Goal: Transaction & Acquisition: Book appointment/travel/reservation

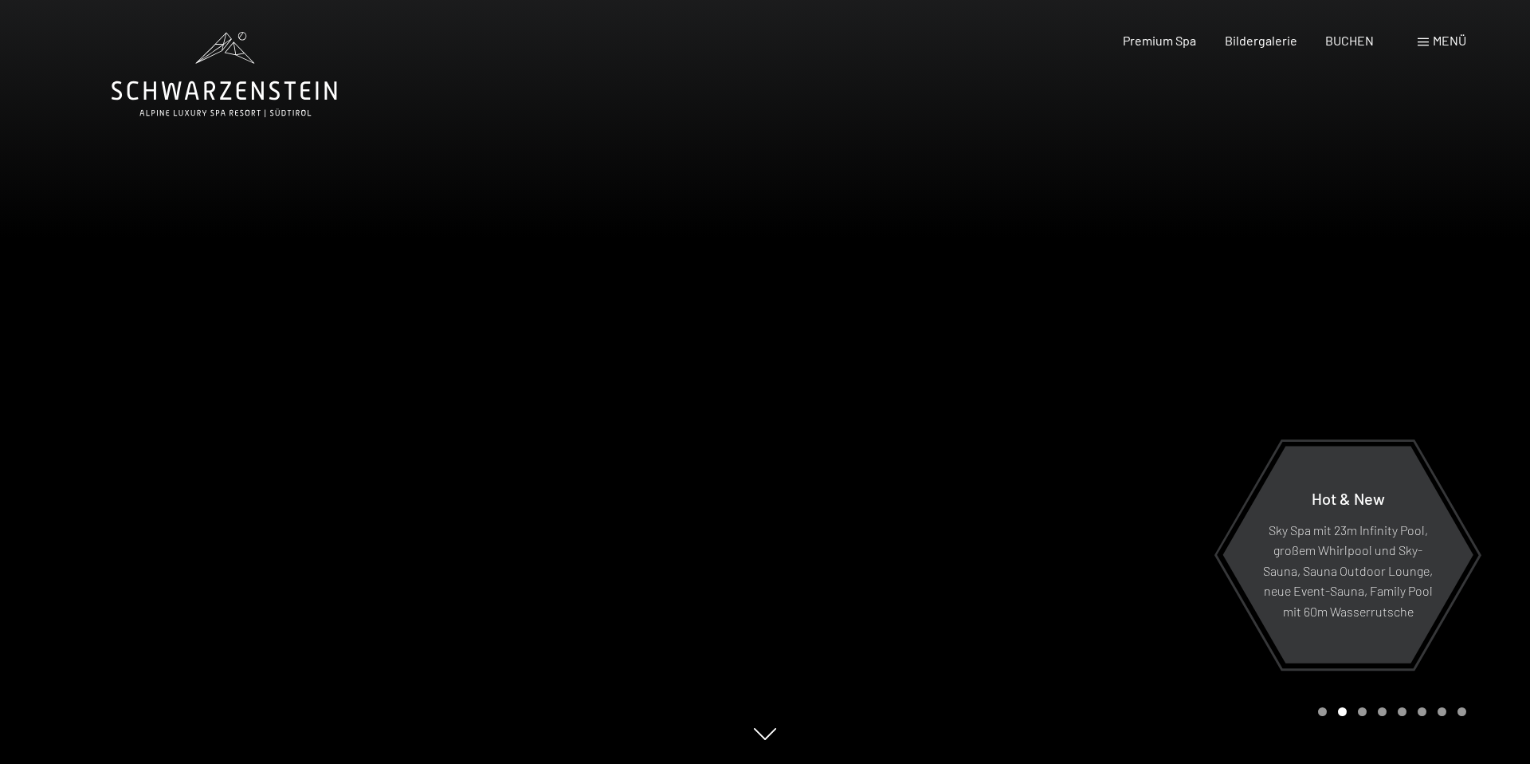
click at [1224, 281] on div at bounding box center [1147, 382] width 765 height 764
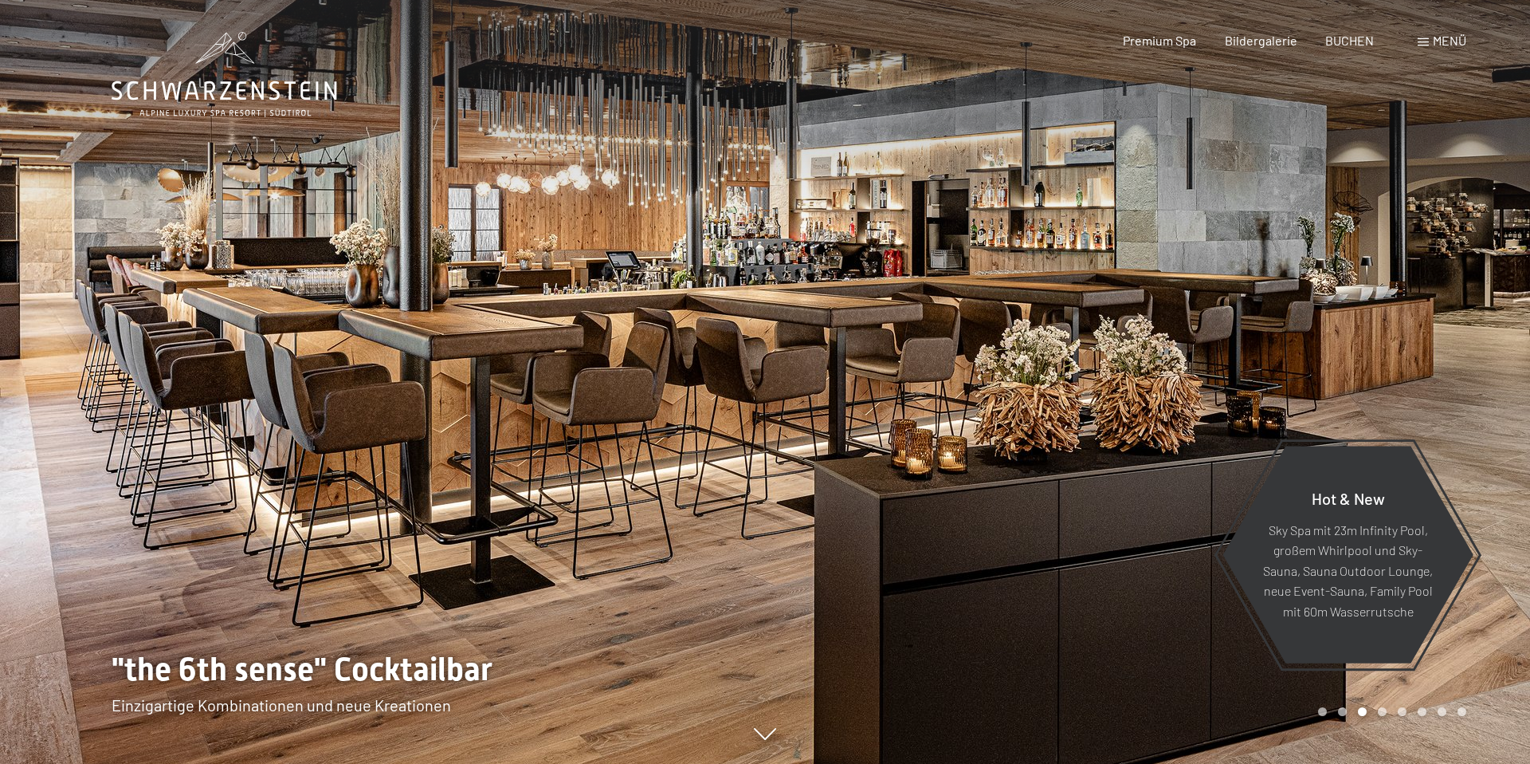
click at [1224, 281] on div at bounding box center [1147, 382] width 765 height 764
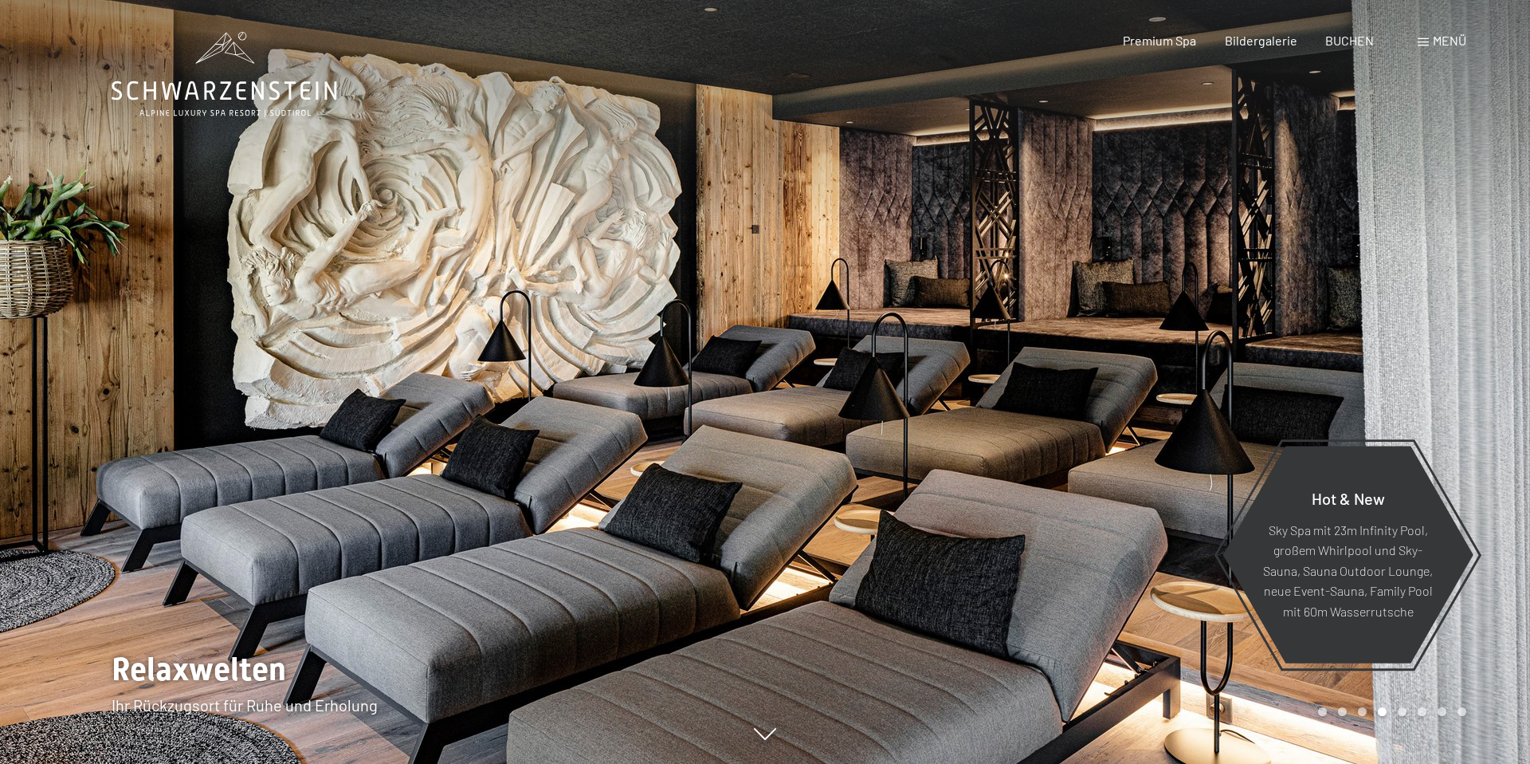
click at [1224, 281] on div at bounding box center [1147, 382] width 765 height 764
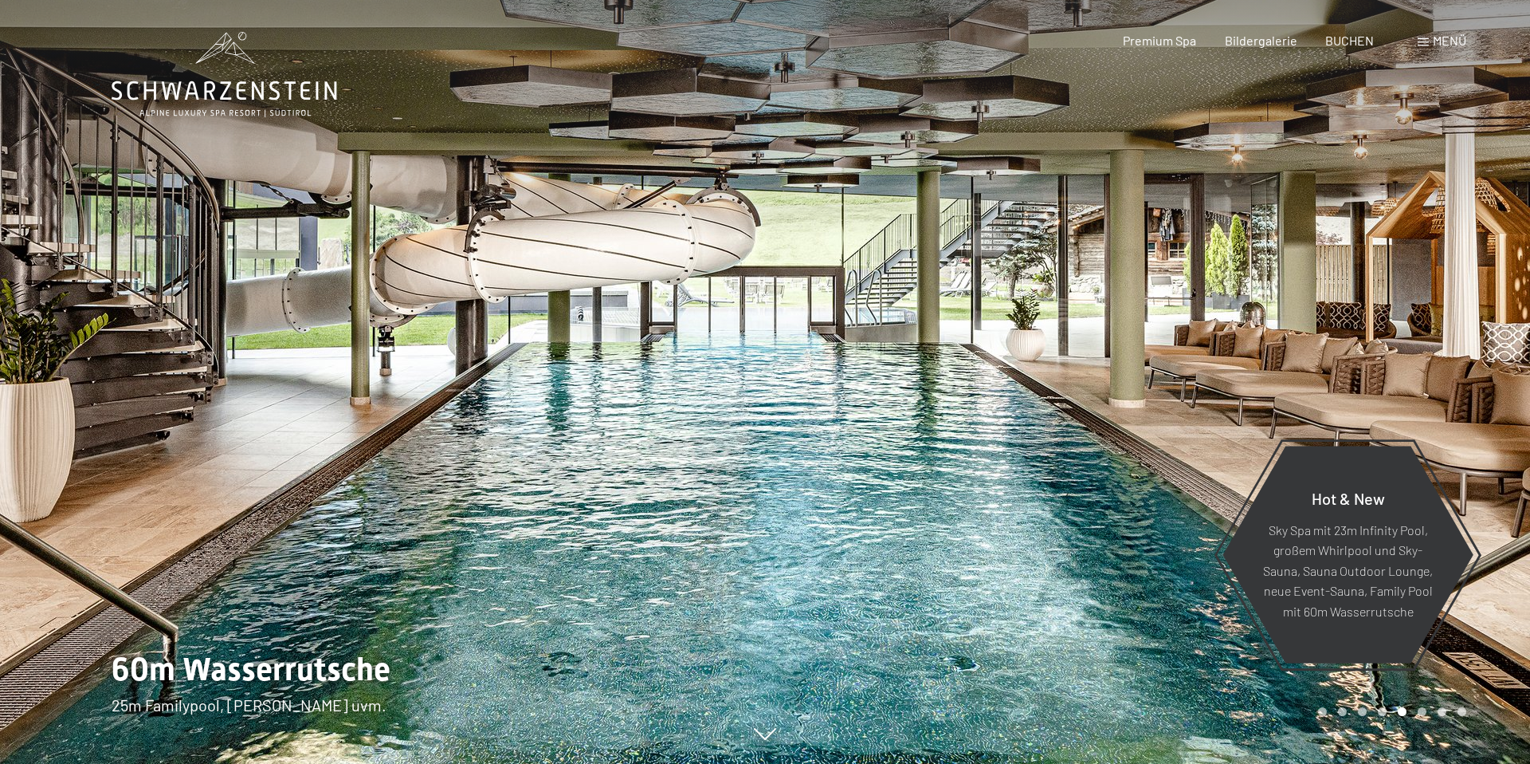
click at [1224, 281] on div at bounding box center [1147, 382] width 765 height 764
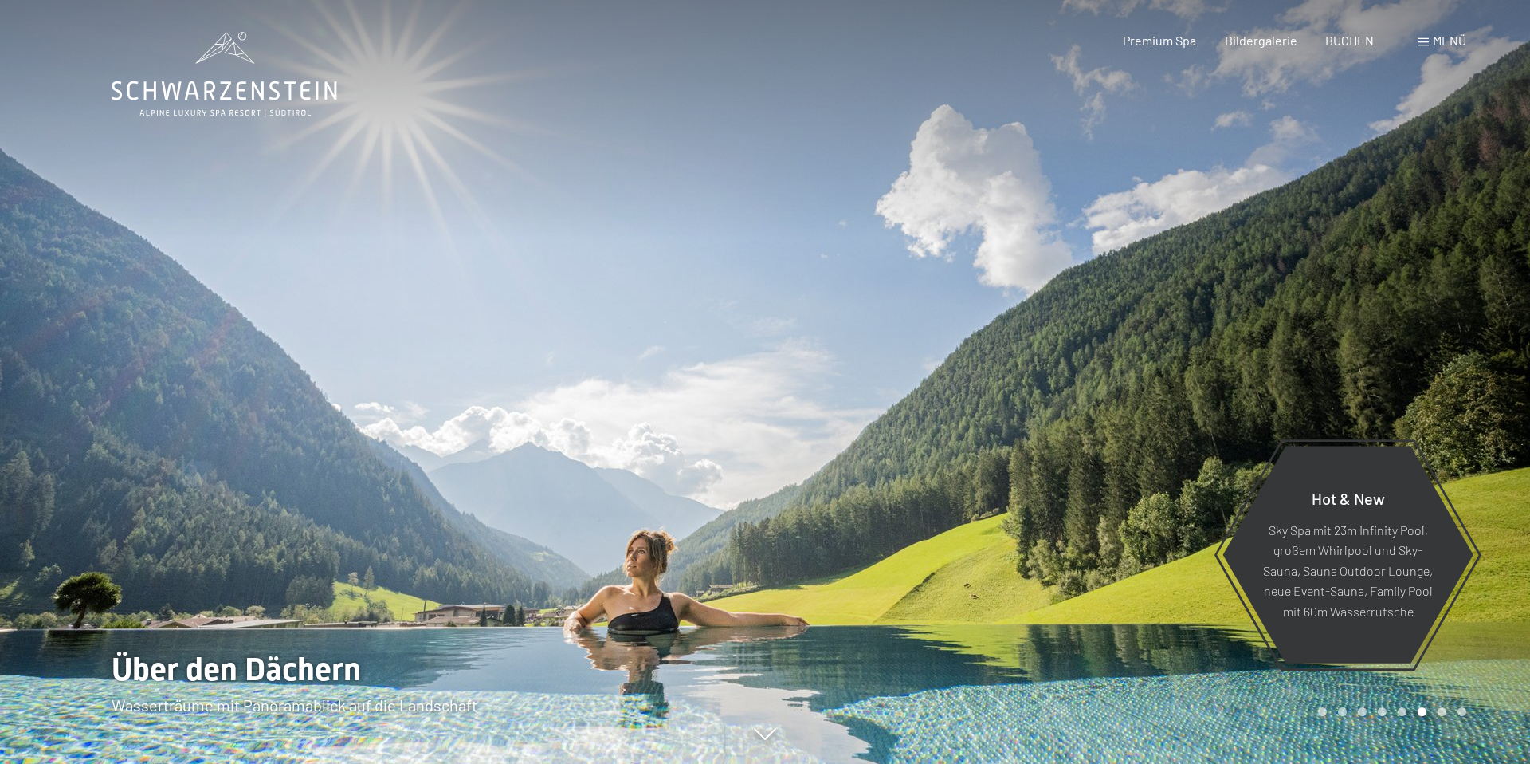
click at [1224, 281] on div at bounding box center [1147, 382] width 765 height 764
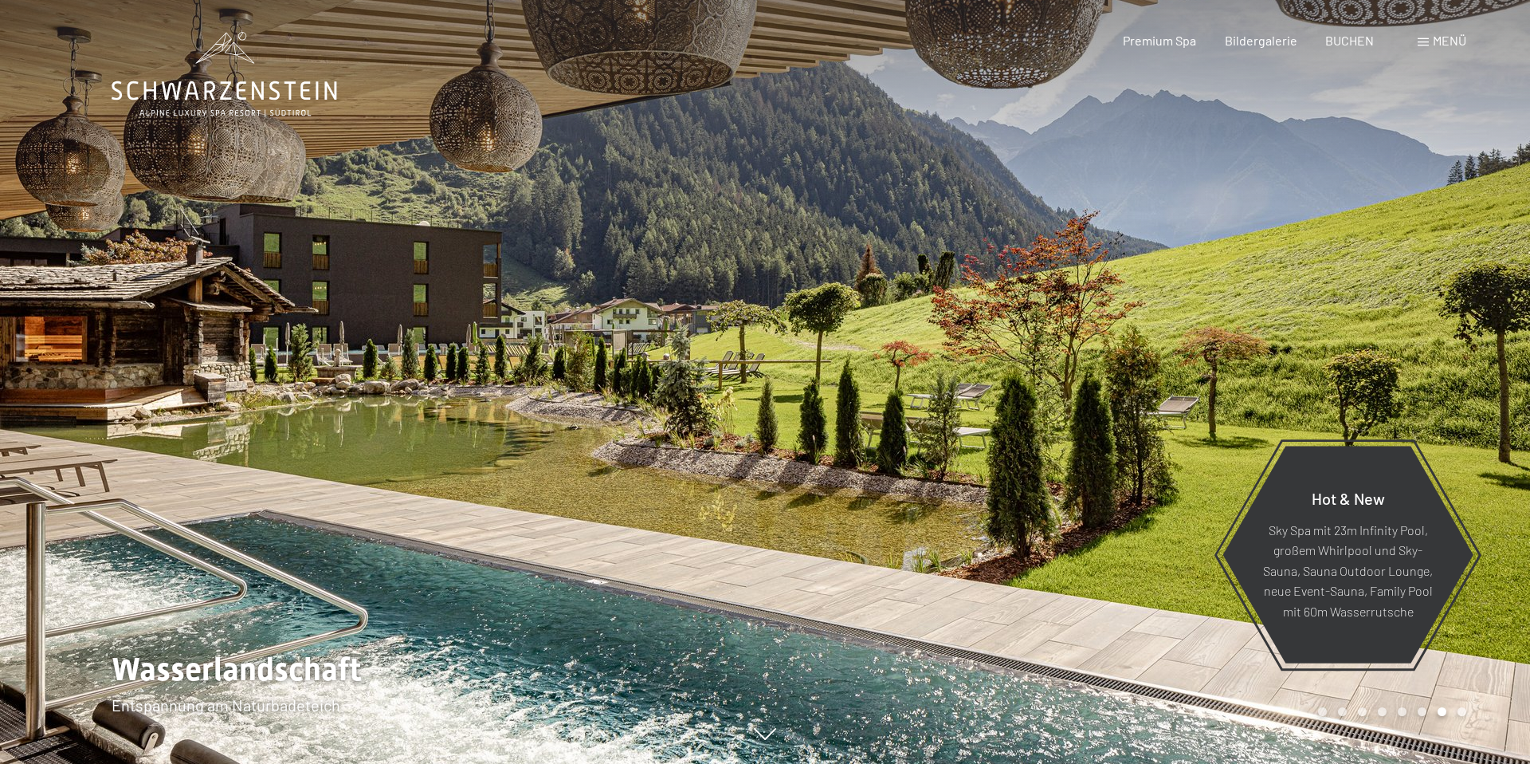
click at [1224, 281] on div at bounding box center [1147, 382] width 765 height 764
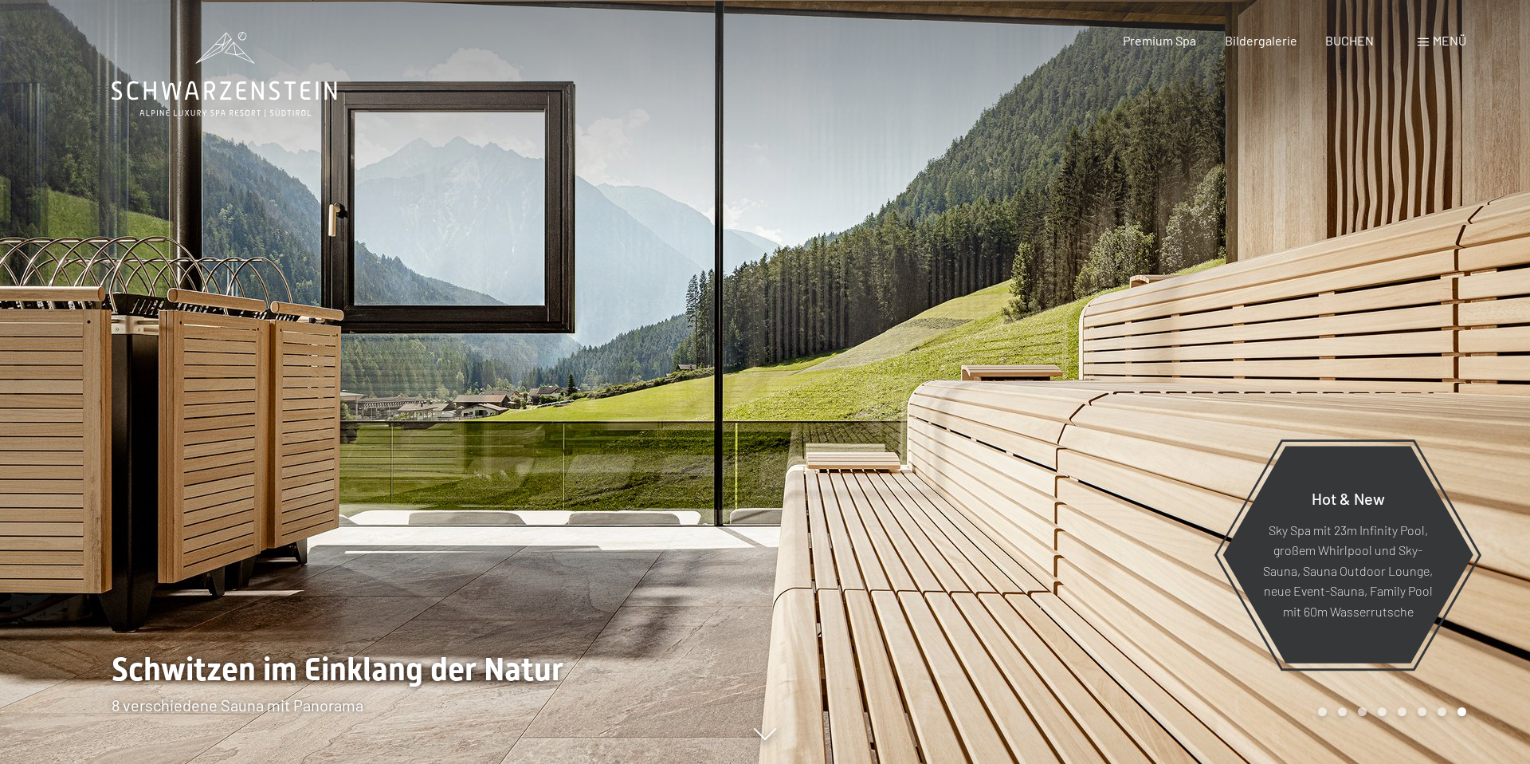
click at [1224, 281] on div at bounding box center [1147, 382] width 765 height 764
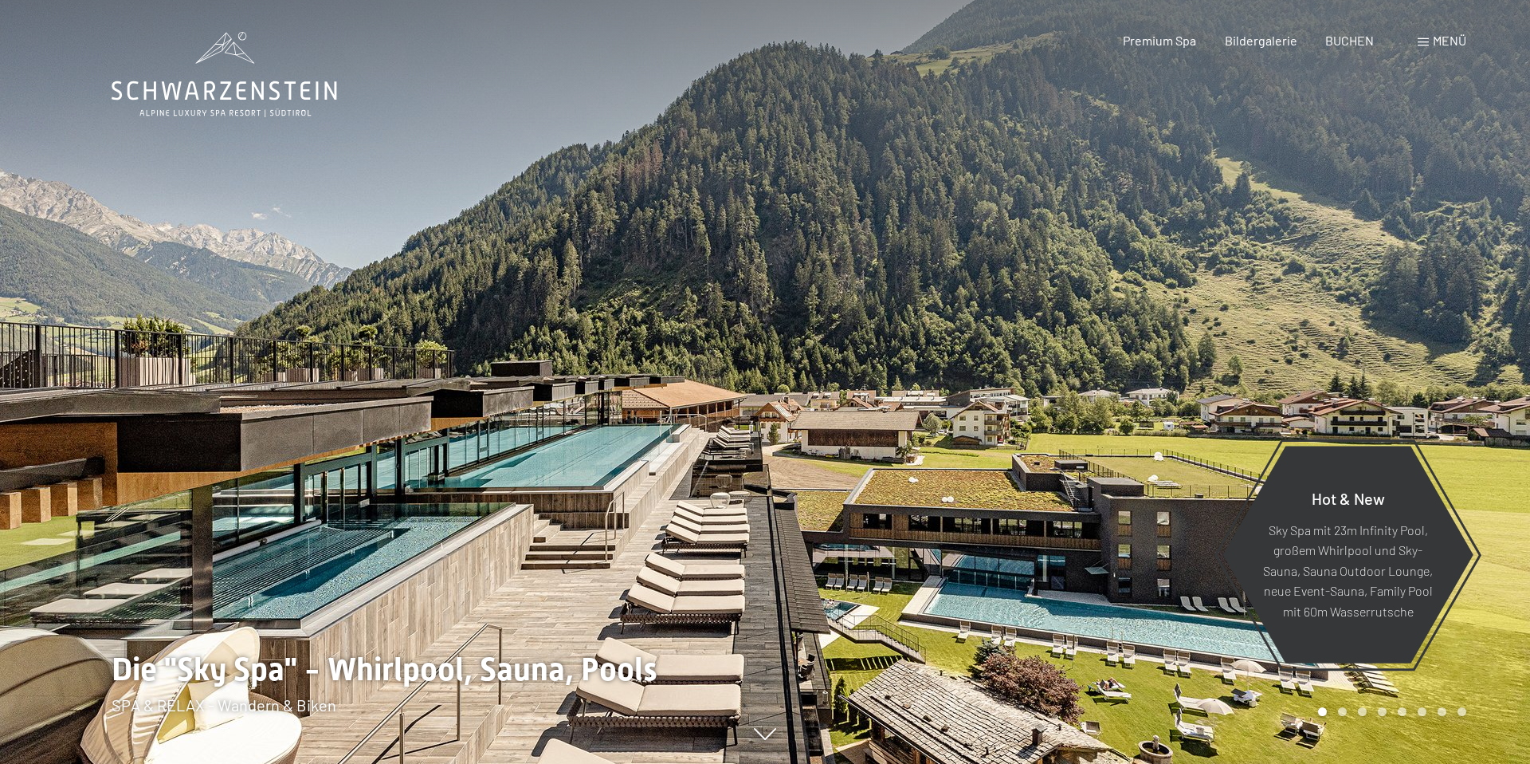
click at [1224, 281] on div at bounding box center [1147, 382] width 765 height 764
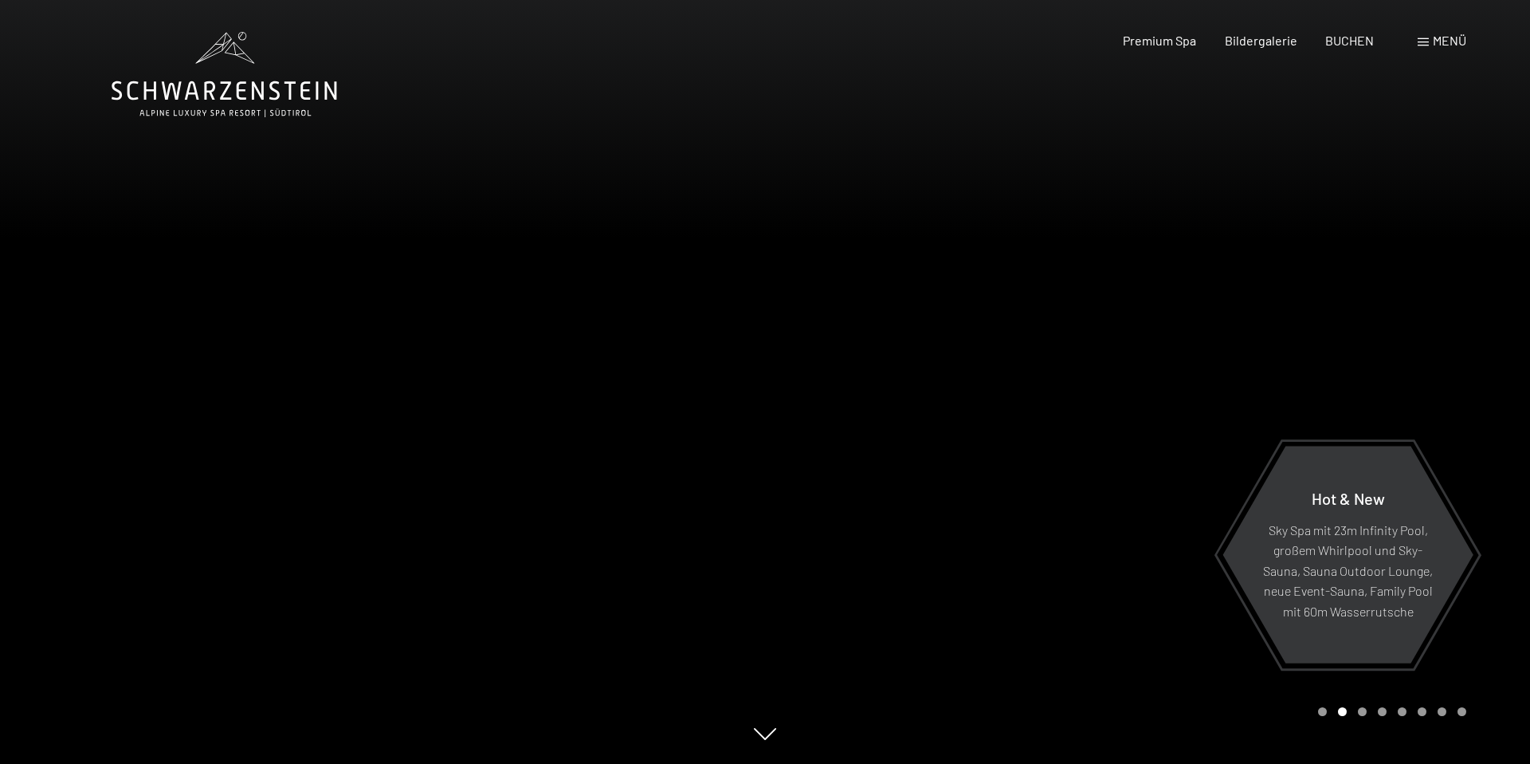
click at [1224, 281] on div at bounding box center [1147, 382] width 765 height 764
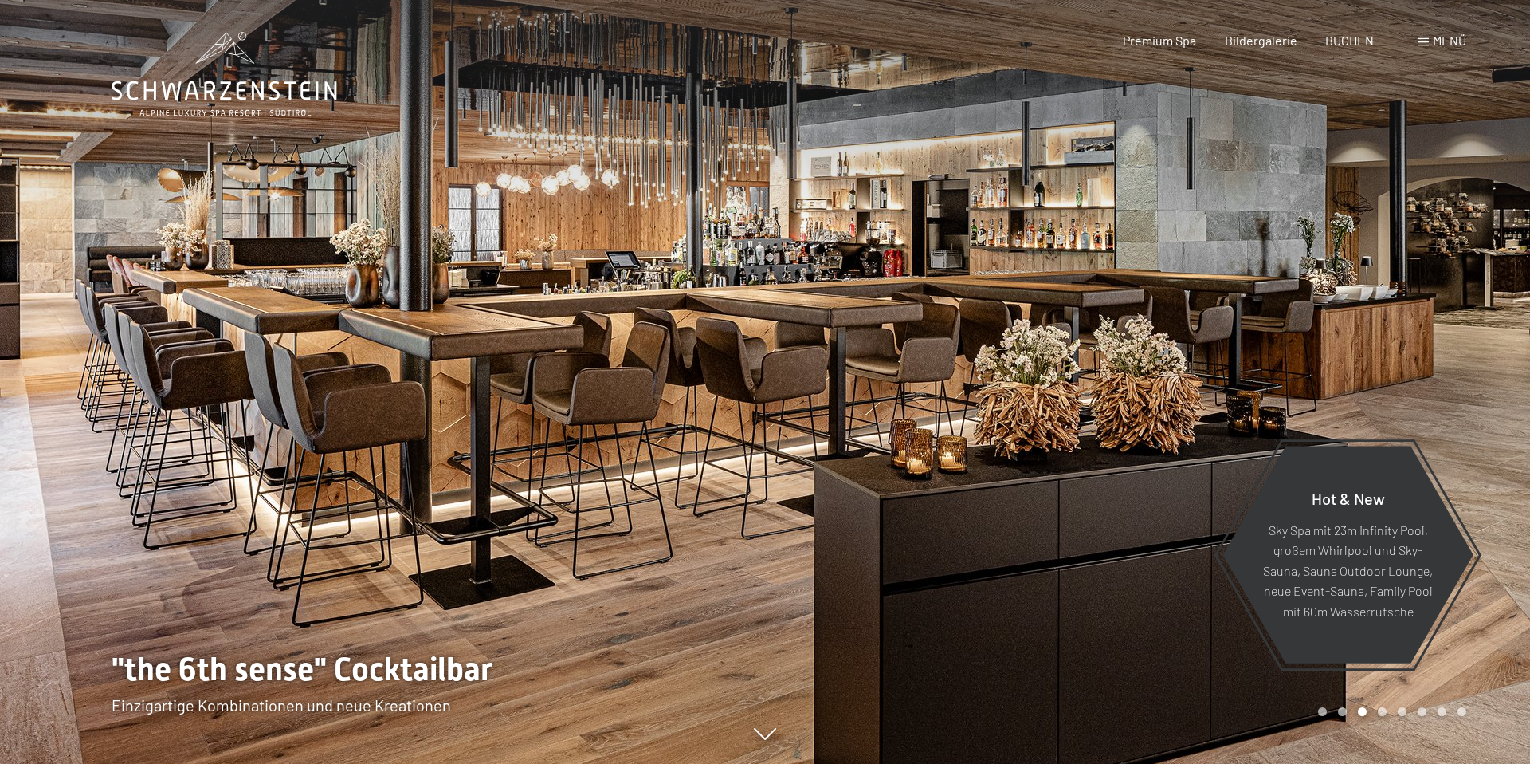
click at [1428, 45] on span at bounding box center [1423, 42] width 11 height 8
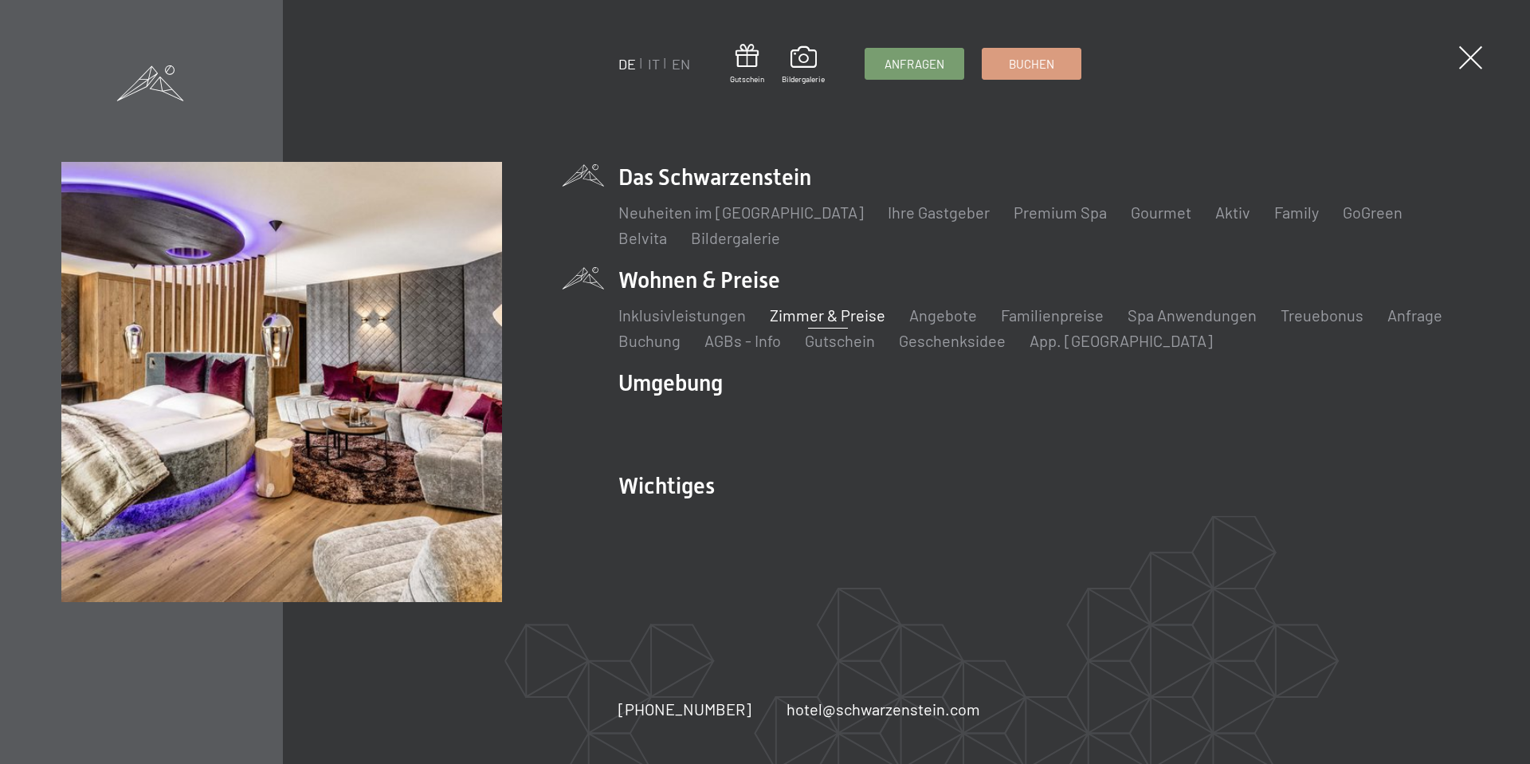
click at [818, 313] on link "Zimmer & Preise" at bounding box center [828, 314] width 116 height 19
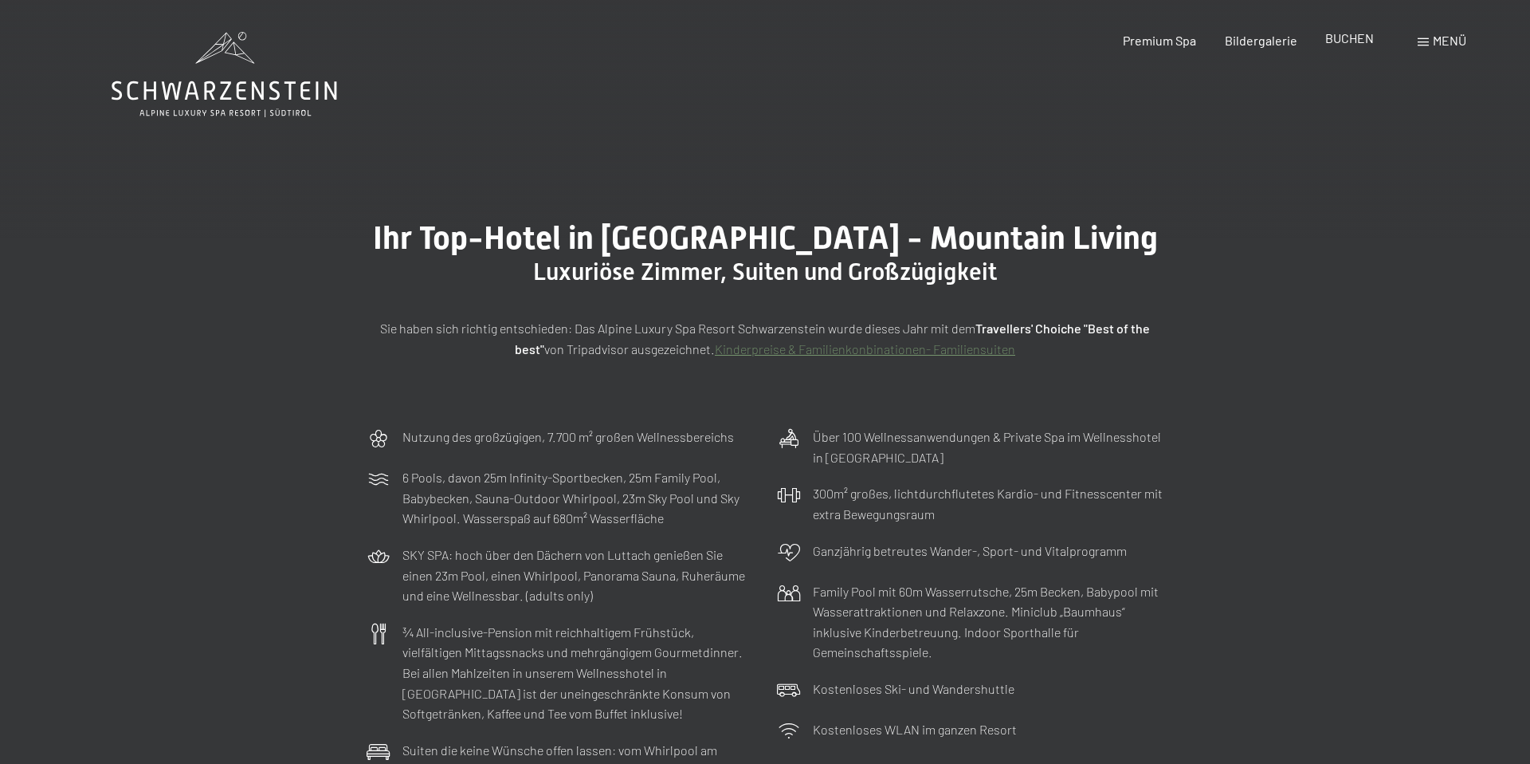
click at [1347, 41] on span "BUCHEN" at bounding box center [1349, 37] width 49 height 15
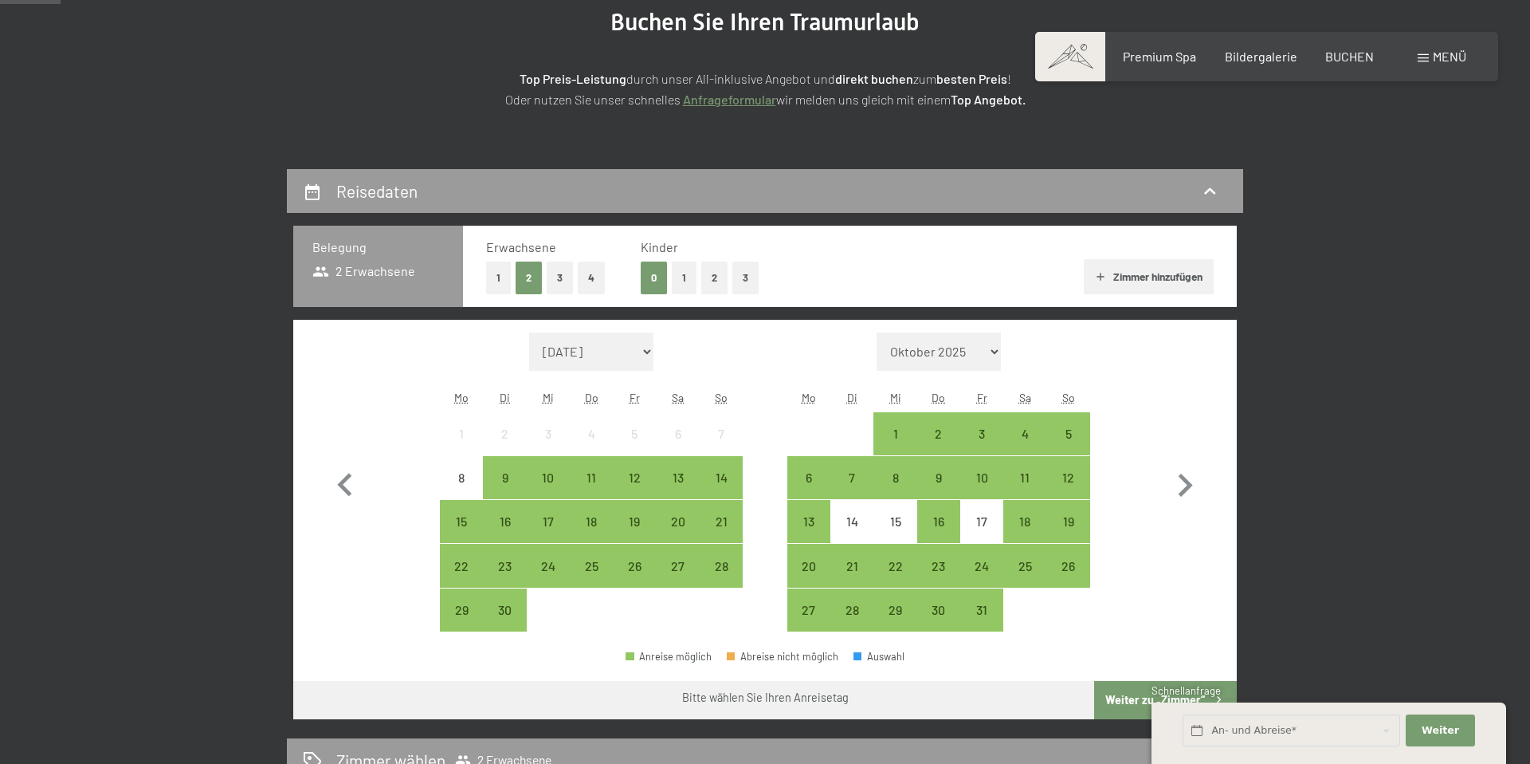
scroll to position [212, 0]
click at [1186, 478] on icon "button" at bounding box center [1186, 484] width 14 height 23
select select "2025-10-01"
select select "2025-11-01"
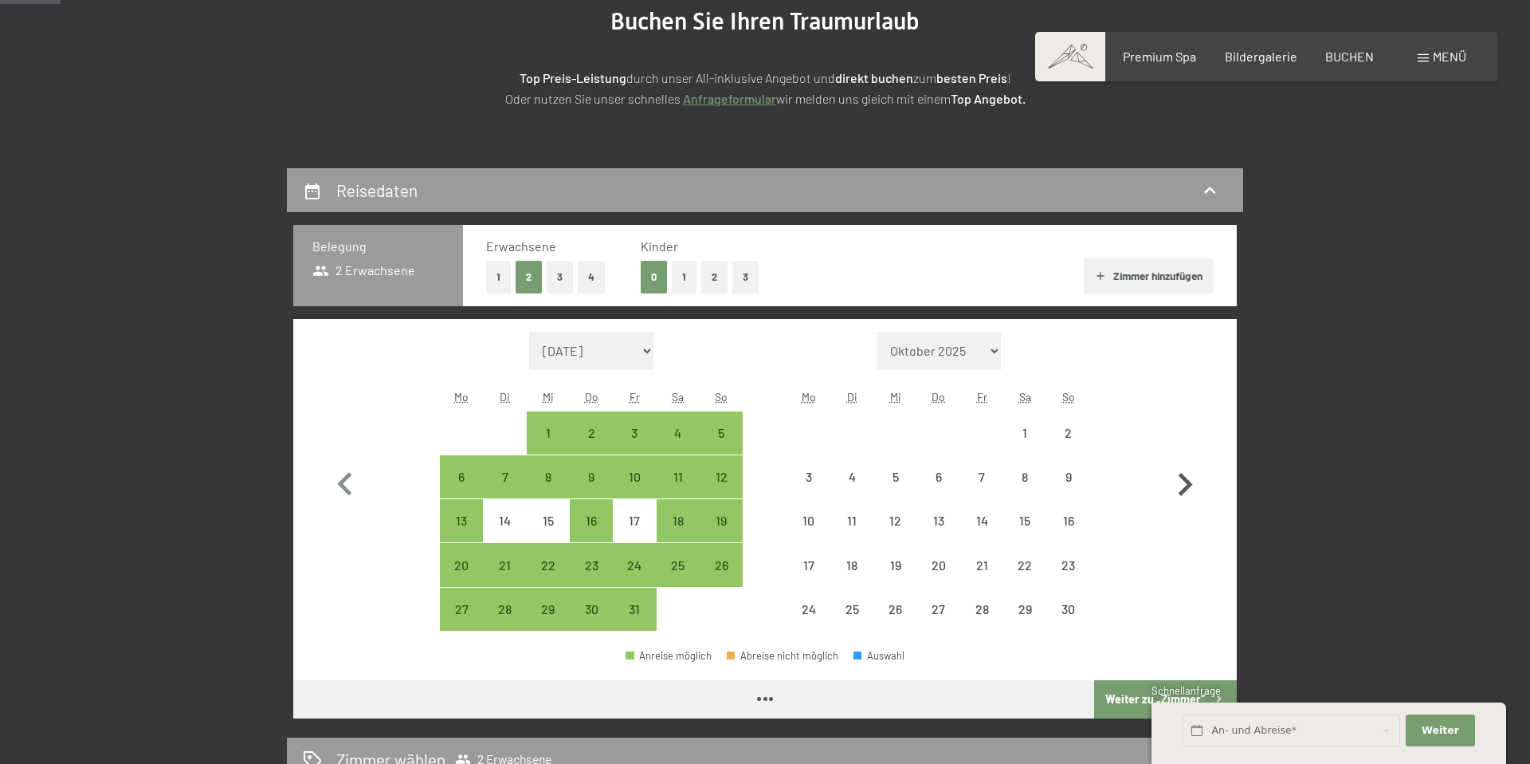
click at [1186, 478] on icon "button" at bounding box center [1186, 484] width 14 height 23
select select "2025-11-01"
select select "2025-12-01"
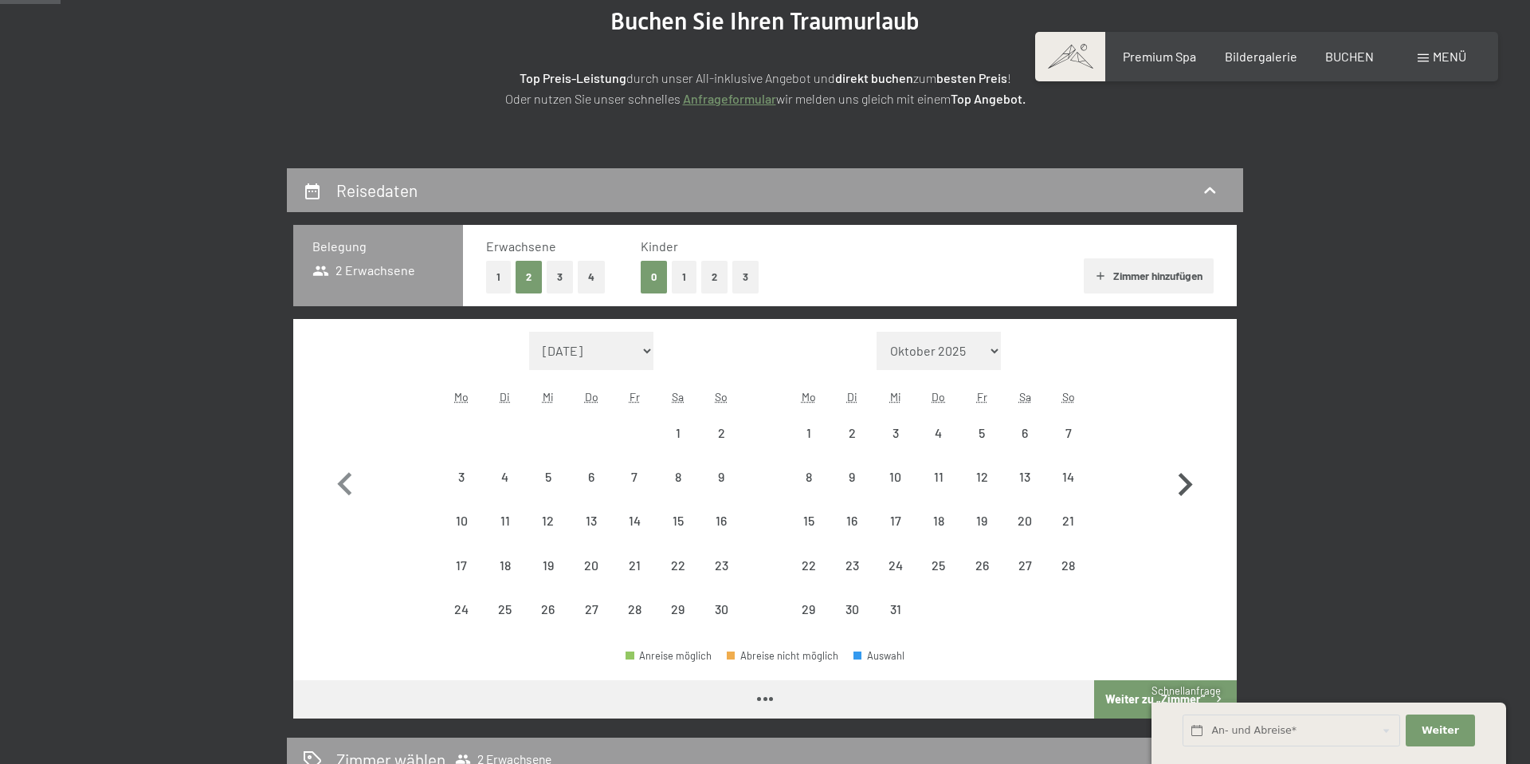
click at [1186, 478] on icon "button" at bounding box center [1186, 484] width 14 height 23
select select "2025-12-01"
select select "2026-01-01"
click at [1186, 478] on icon "button" at bounding box center [1186, 484] width 14 height 23
select select "2026-01-01"
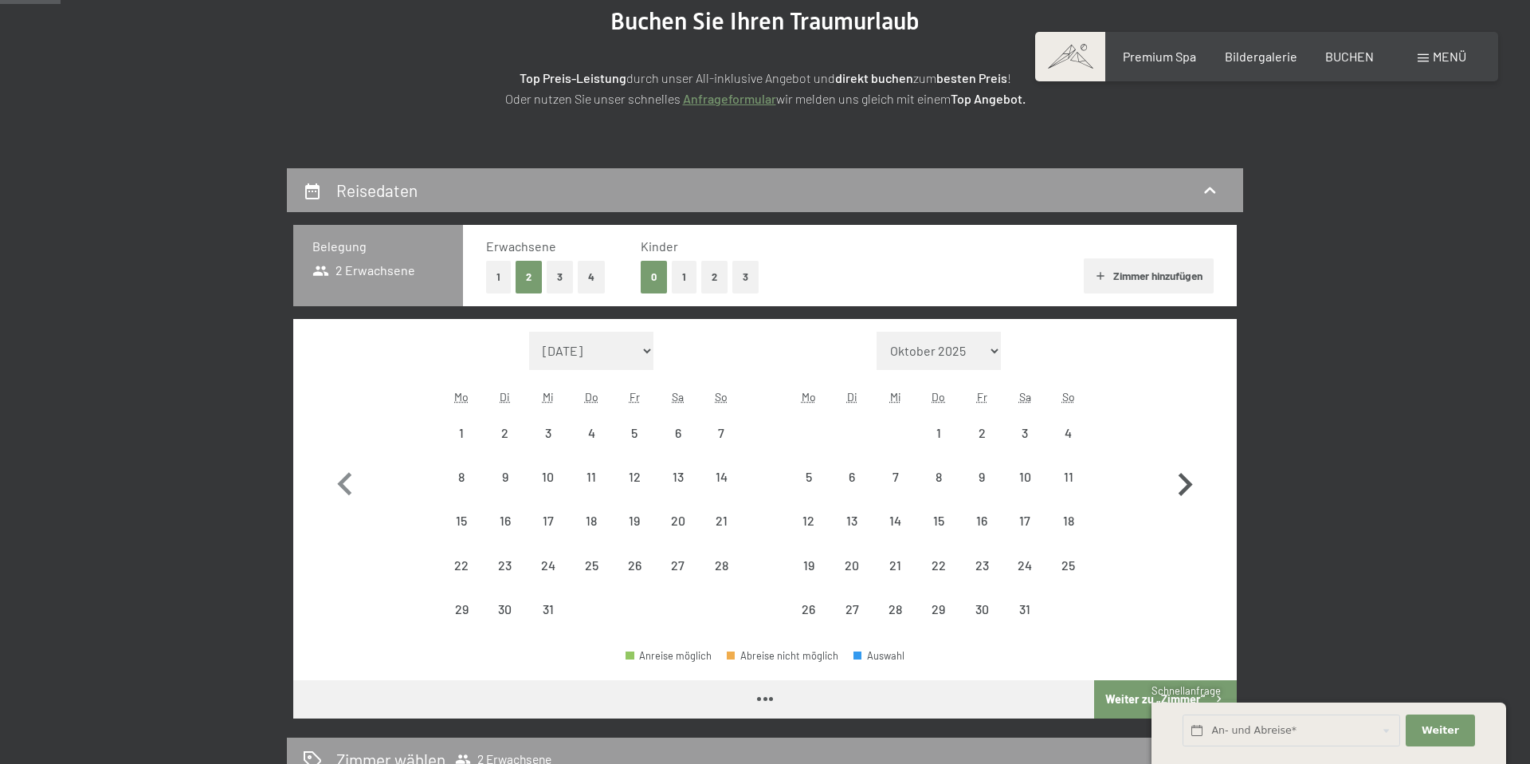
select select "2026-02-01"
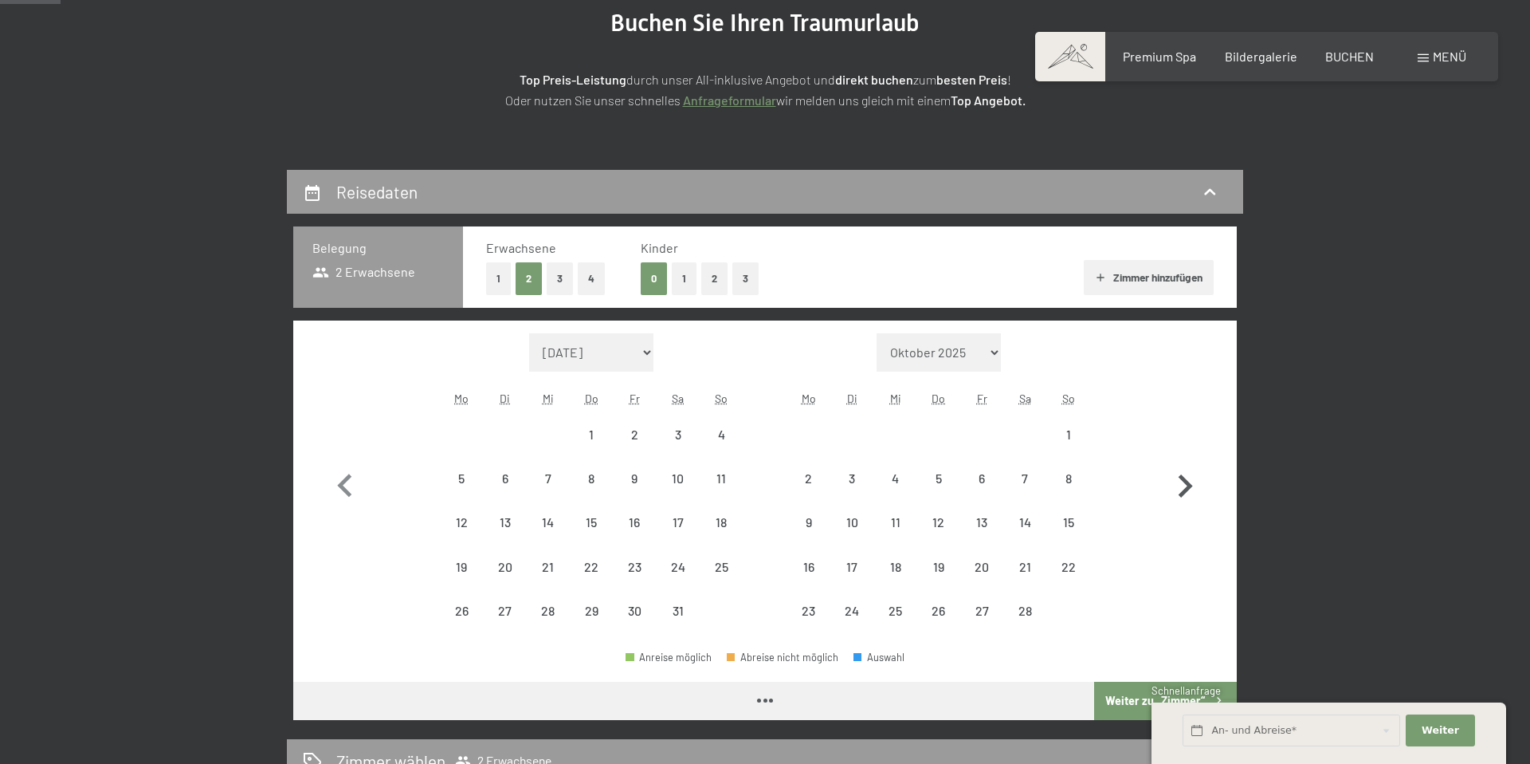
select select "2026-01-01"
select select "2026-02-01"
click at [1186, 478] on icon "button" at bounding box center [1185, 486] width 46 height 46
select select "2026-02-01"
select select "2026-03-01"
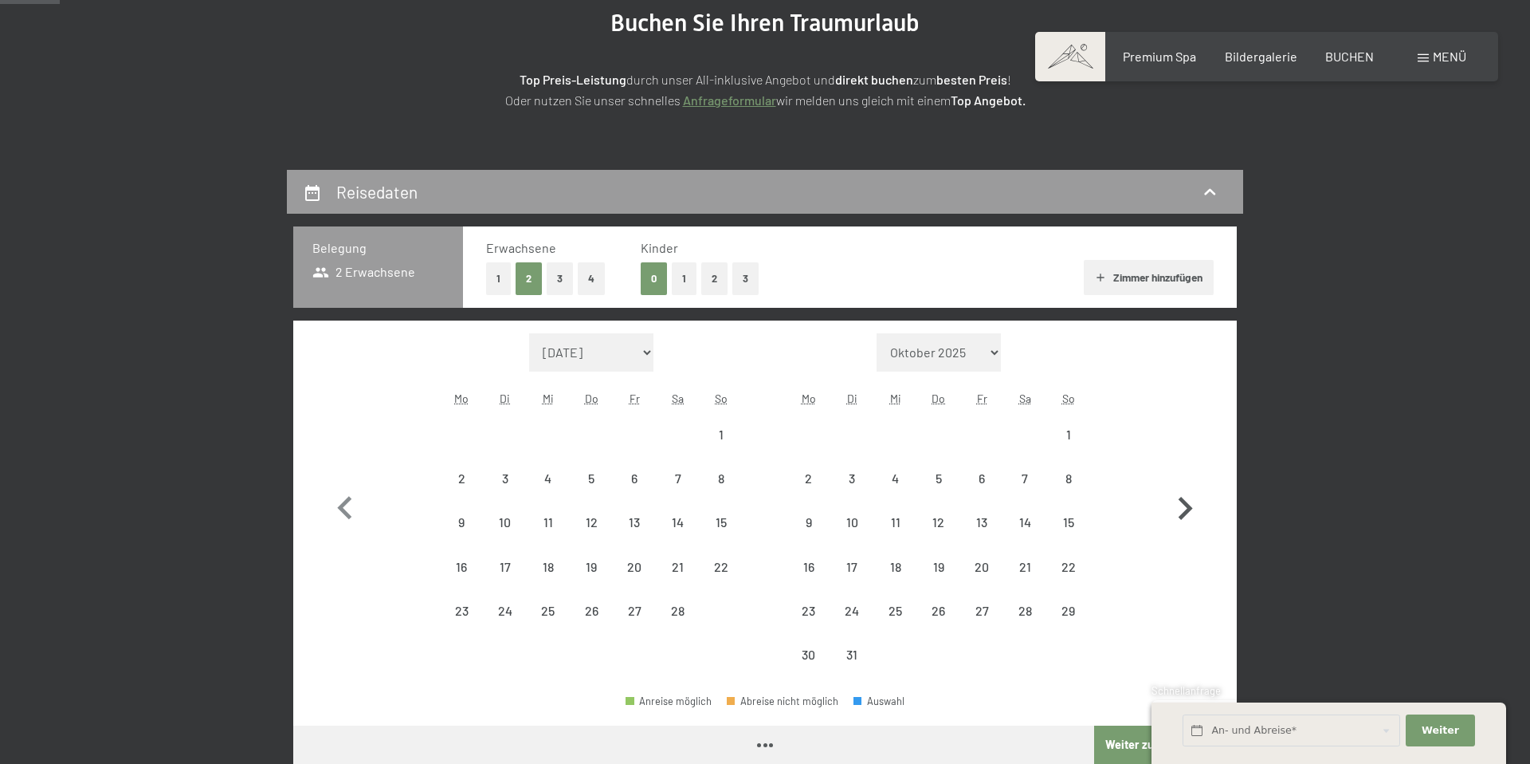
click at [1186, 478] on button "button" at bounding box center [1185, 505] width 46 height 344
select select "2026-03-01"
select select "2026-04-01"
select select "2026-03-01"
select select "2026-04-01"
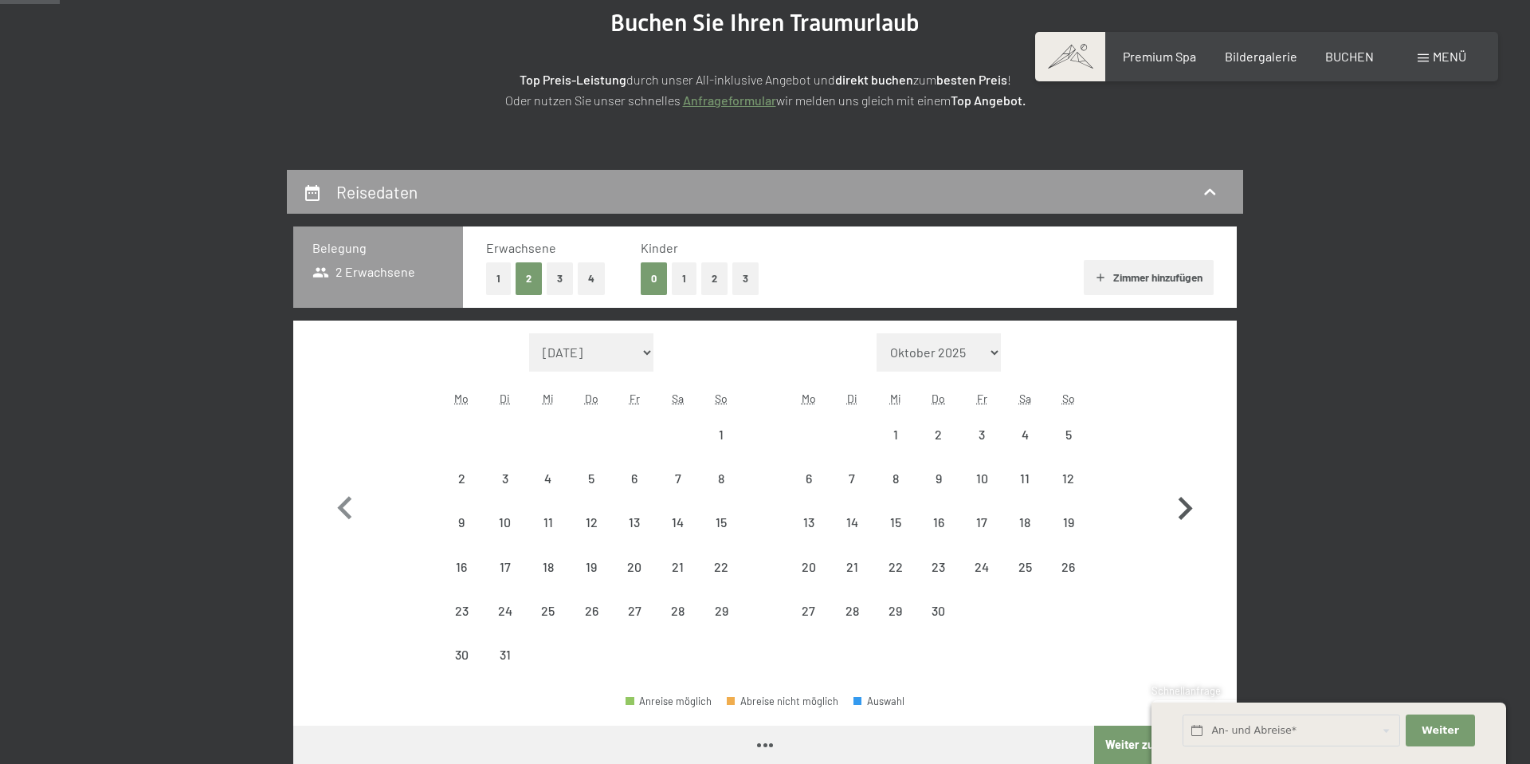
select select "2026-03-01"
select select "2026-04-01"
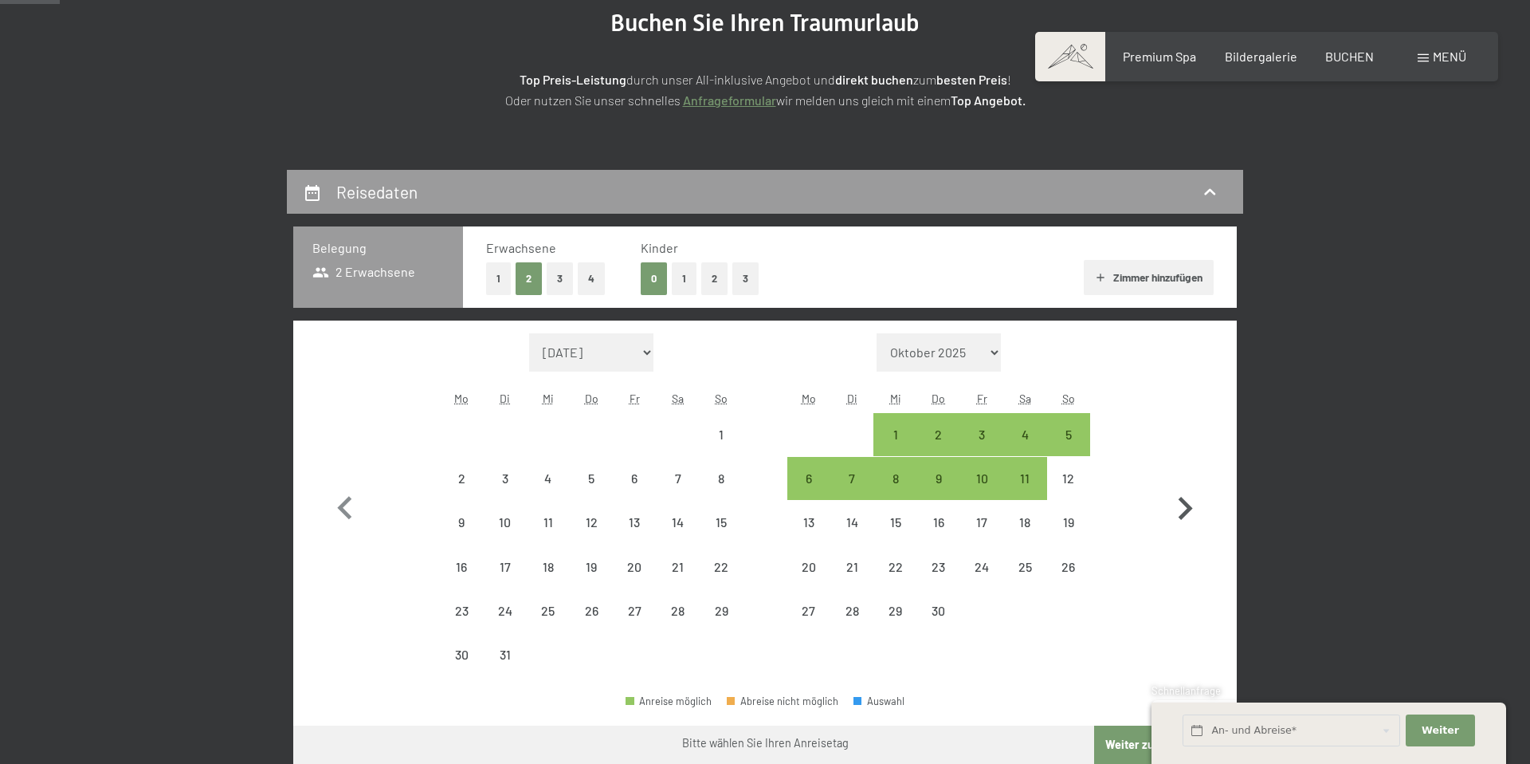
select select "2026-03-01"
select select "2026-04-01"
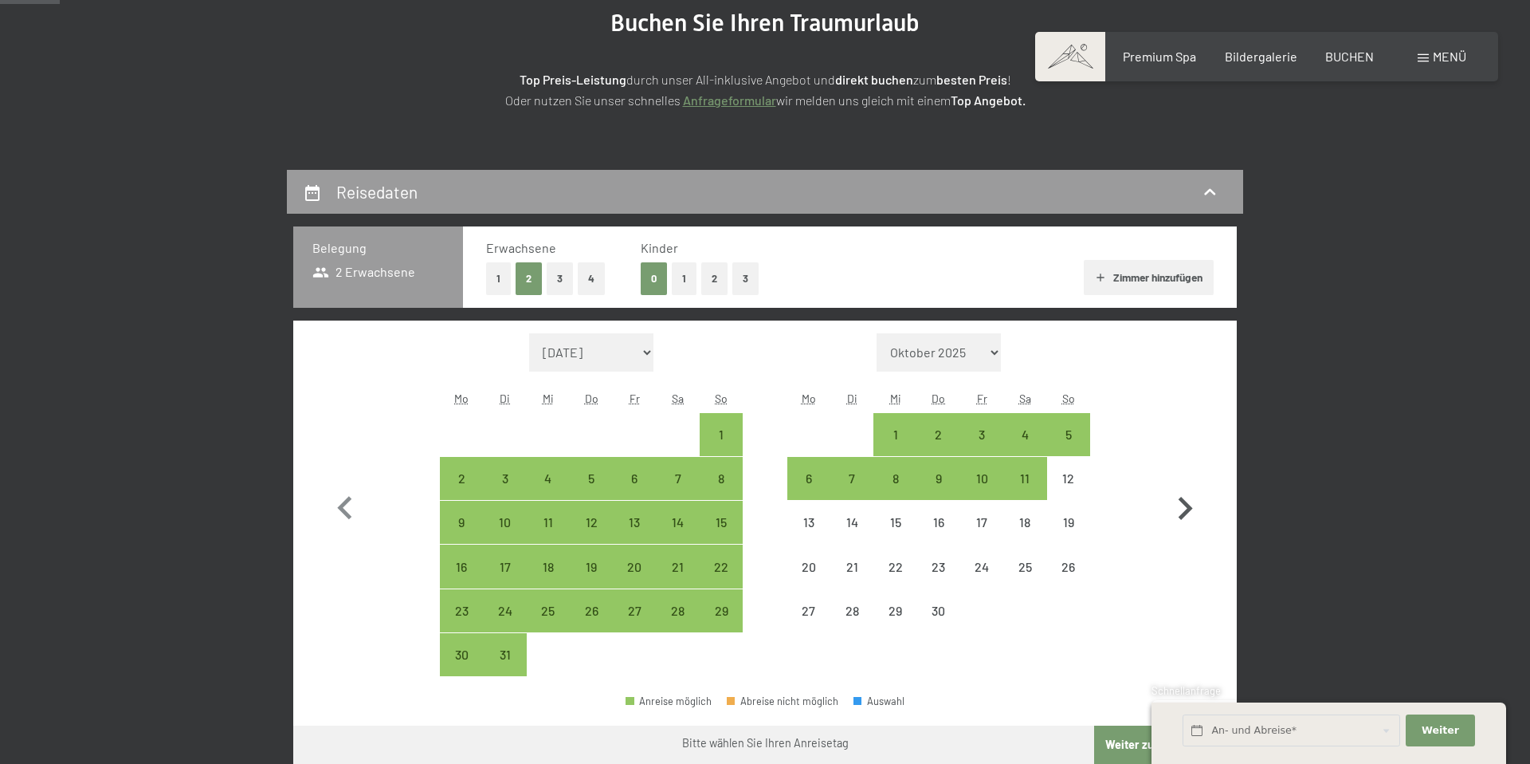
click at [1187, 503] on icon "button" at bounding box center [1186, 508] width 14 height 23
select select "2026-04-01"
select select "2026-05-01"
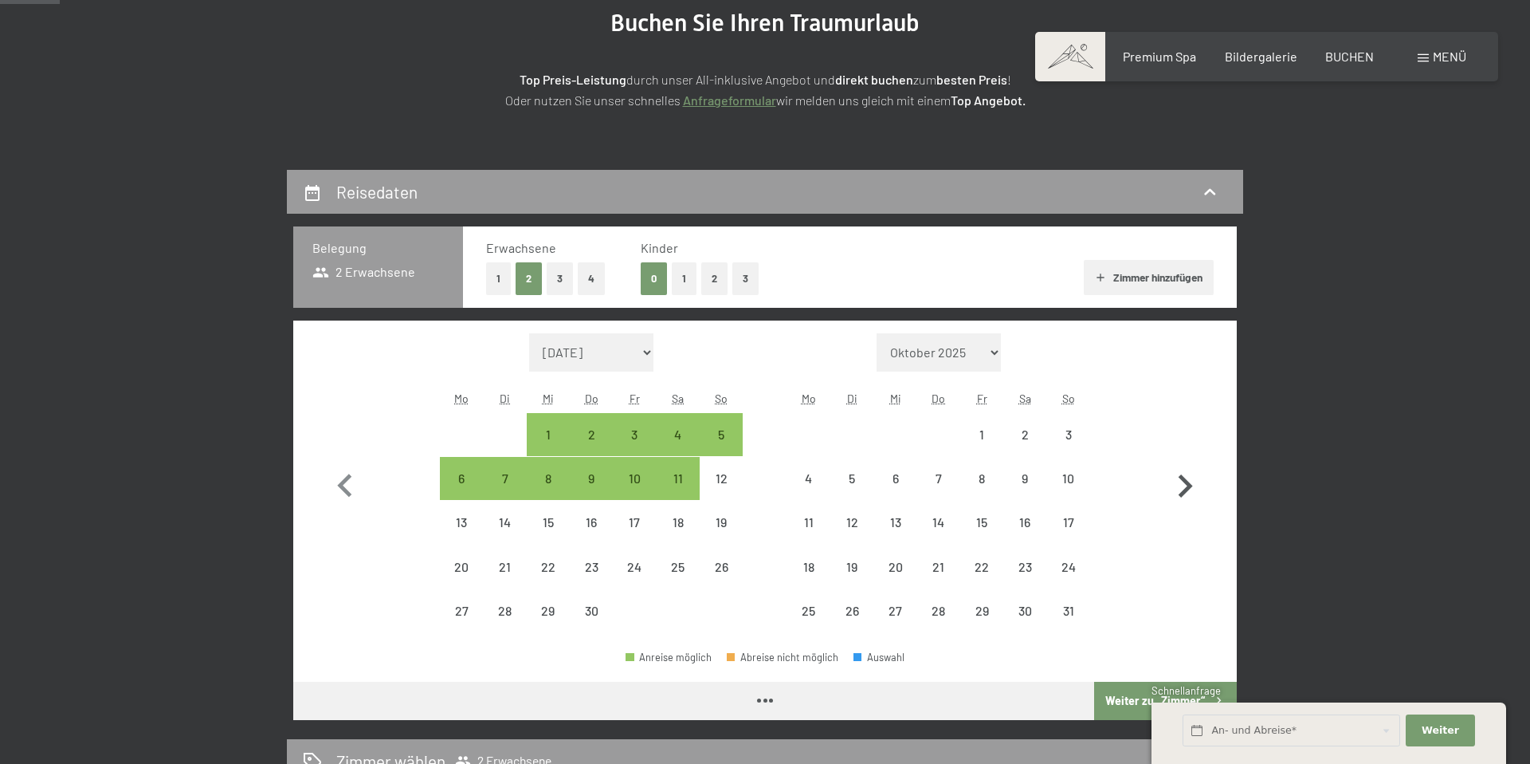
click at [1187, 503] on icon "button" at bounding box center [1185, 486] width 46 height 46
select select "2026-05-01"
select select "2026-06-01"
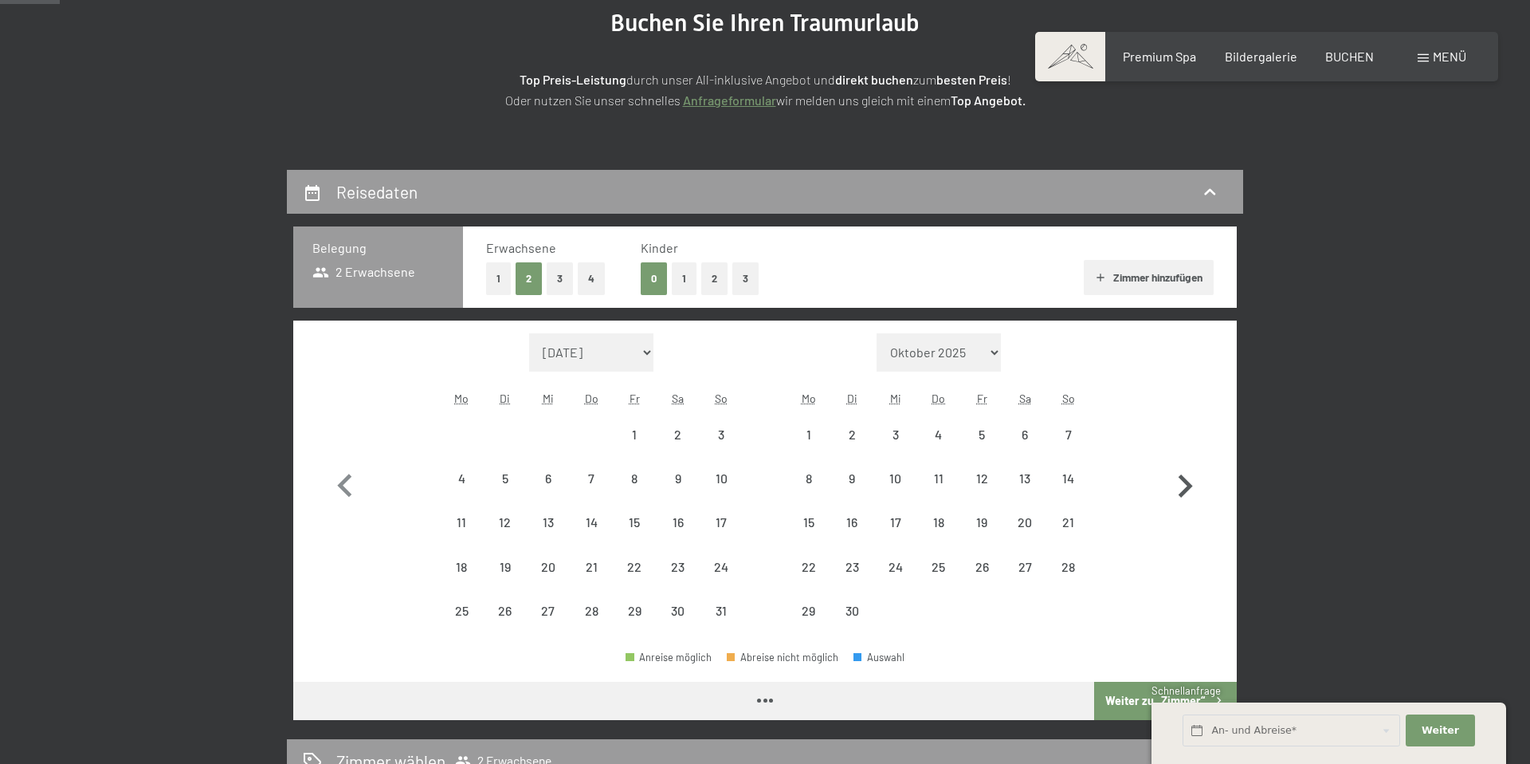
select select "2026-05-01"
select select "2026-06-01"
click at [1187, 503] on icon "button" at bounding box center [1185, 486] width 46 height 46
select select "2026-06-01"
select select "2026-07-01"
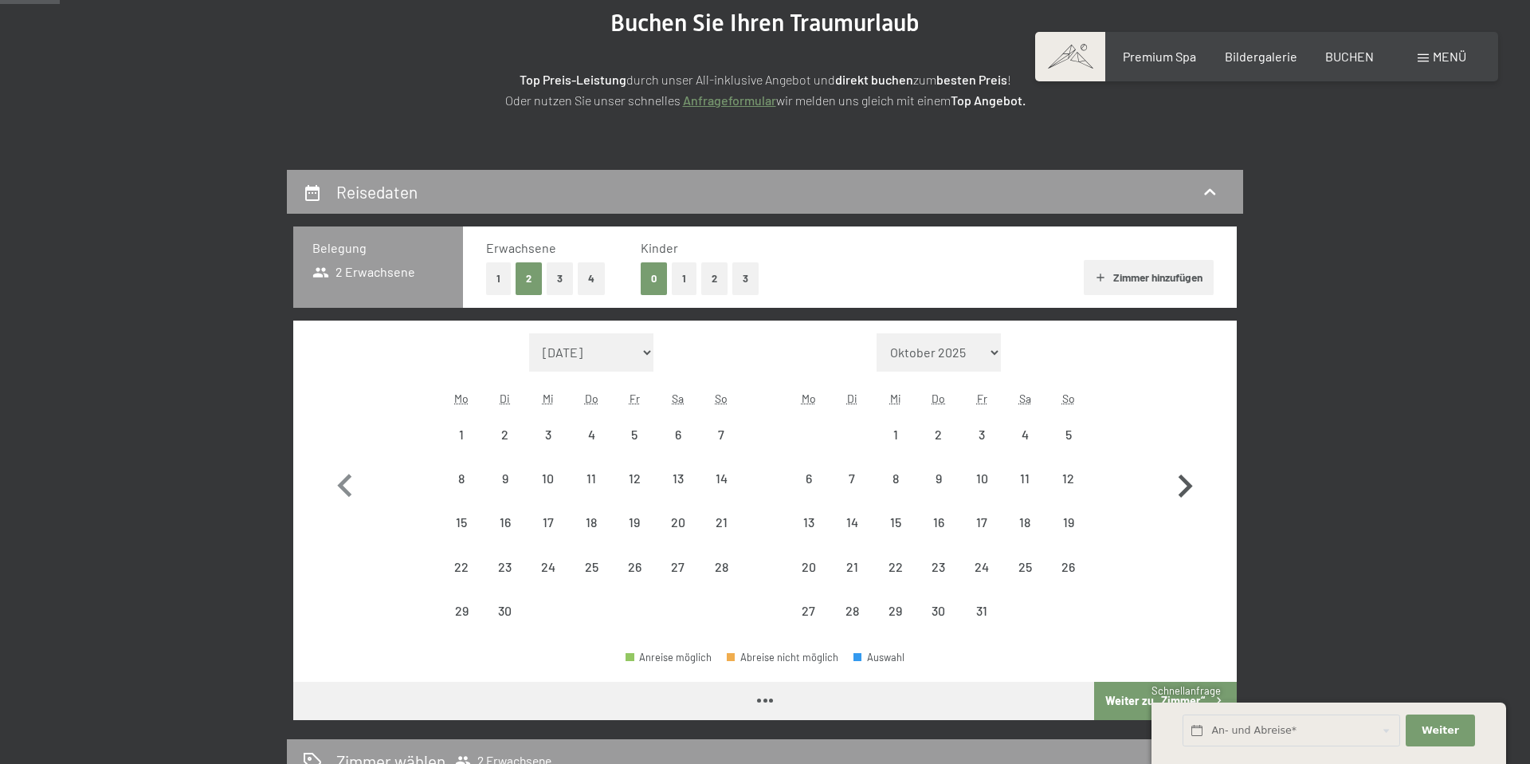
select select "2026-06-01"
select select "2026-07-01"
click at [903, 429] on div "1" at bounding box center [895, 448] width 40 height 40
select select "2026-06-01"
select select "2026-07-01"
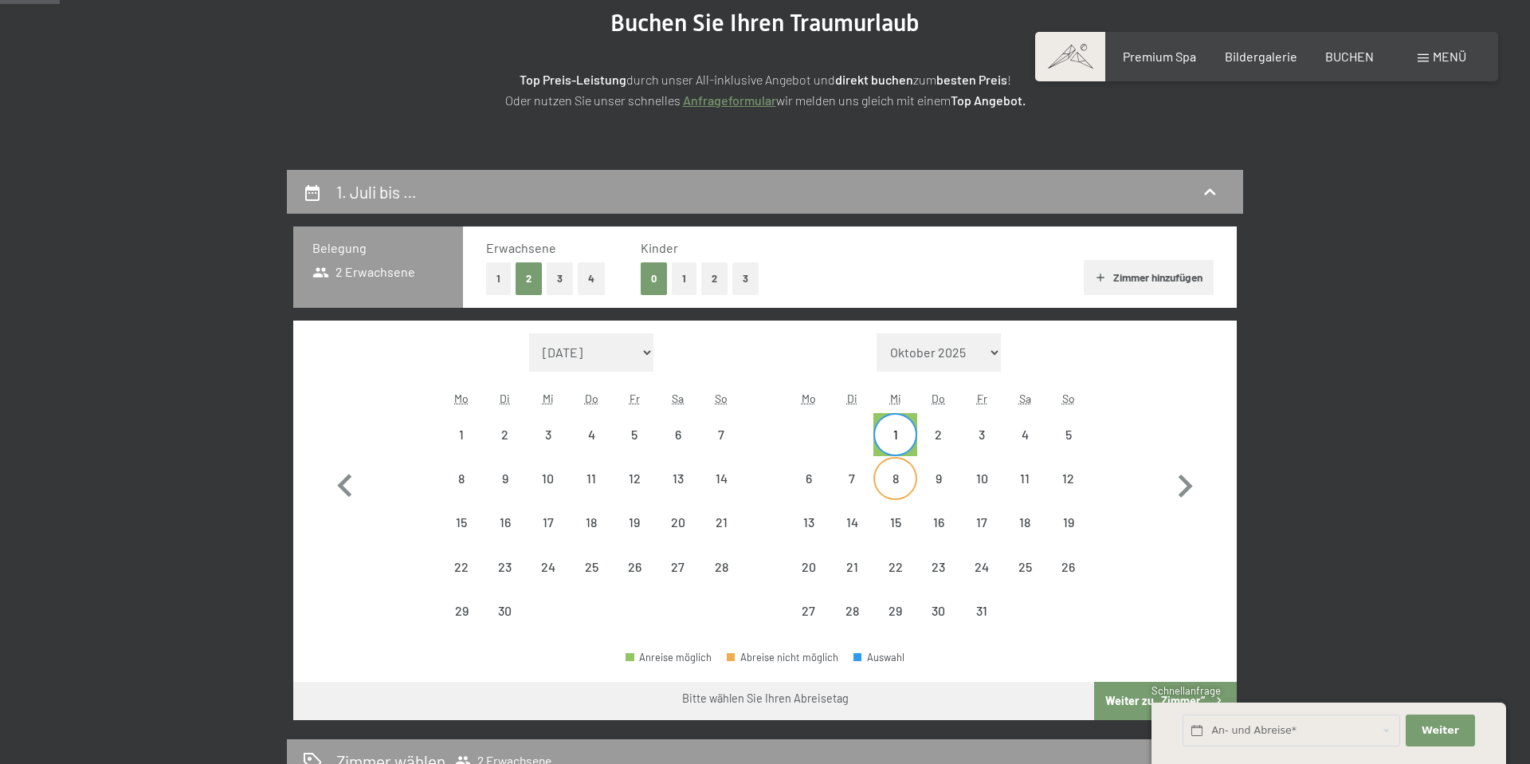
click at [898, 477] on div "8" at bounding box center [895, 492] width 40 height 40
select select "2026-06-01"
select select "2026-07-01"
